Goal: Information Seeking & Learning: Learn about a topic

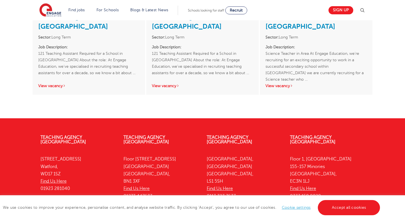
scroll to position [1157, 0]
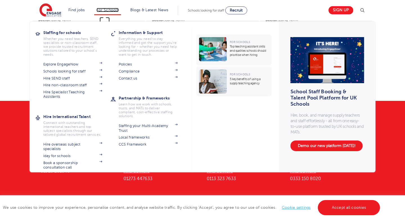
click at [104, 10] on link "For Schools" at bounding box center [107, 10] width 22 height 4
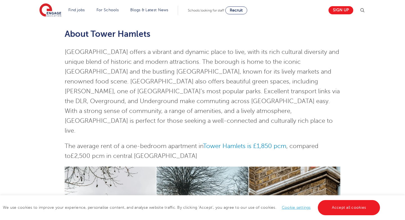
scroll to position [0, 0]
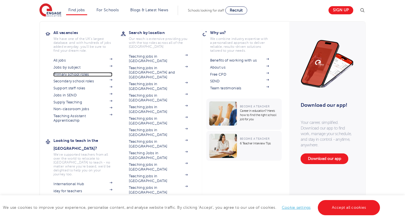
click at [59, 75] on link "Primary school roles" at bounding box center [82, 74] width 59 height 5
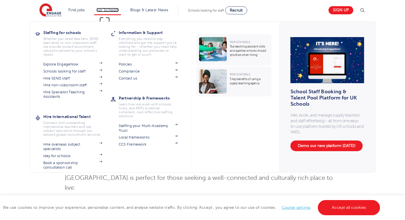
click at [104, 8] on link "For Schools" at bounding box center [107, 10] width 22 height 4
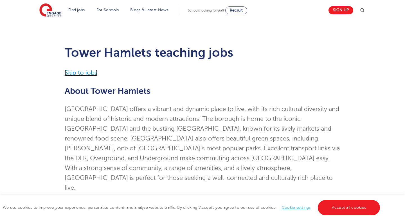
click at [83, 73] on link "Skip to jobs" at bounding box center [81, 72] width 33 height 7
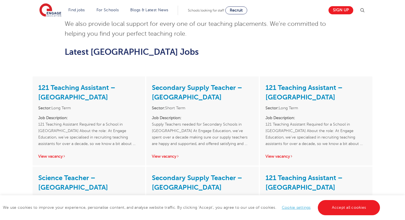
scroll to position [645, 0]
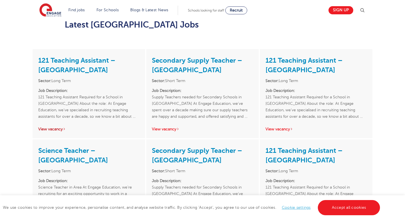
click at [58, 127] on link "View vacancy" at bounding box center [52, 129] width 28 height 4
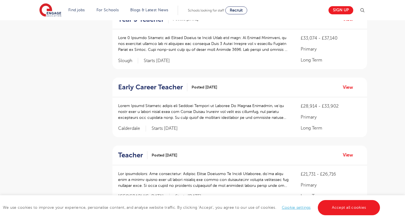
scroll to position [440, 0]
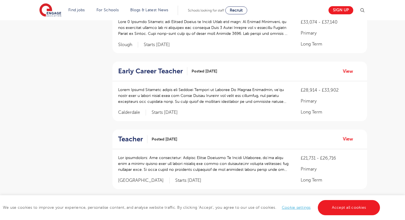
click at [127, 132] on div "Teacher Posted 12/09/25 View" at bounding box center [240, 140] width 255 height 20
click at [129, 140] on h2 "Teacher" at bounding box center [130, 139] width 25 height 8
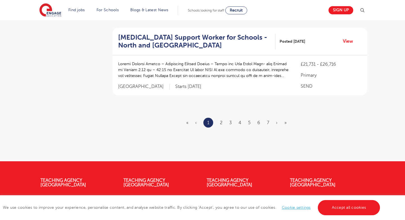
scroll to position [691, 0]
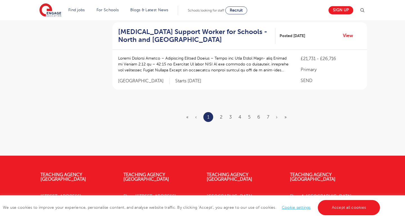
click at [222, 114] on li "2" at bounding box center [221, 117] width 3 height 7
click at [222, 115] on link "2" at bounding box center [221, 117] width 3 height 5
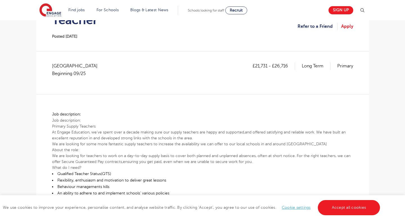
scroll to position [76, 0]
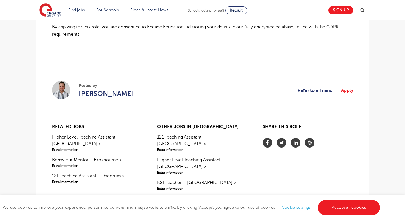
scroll to position [457, 0]
